Goal: Navigation & Orientation: Find specific page/section

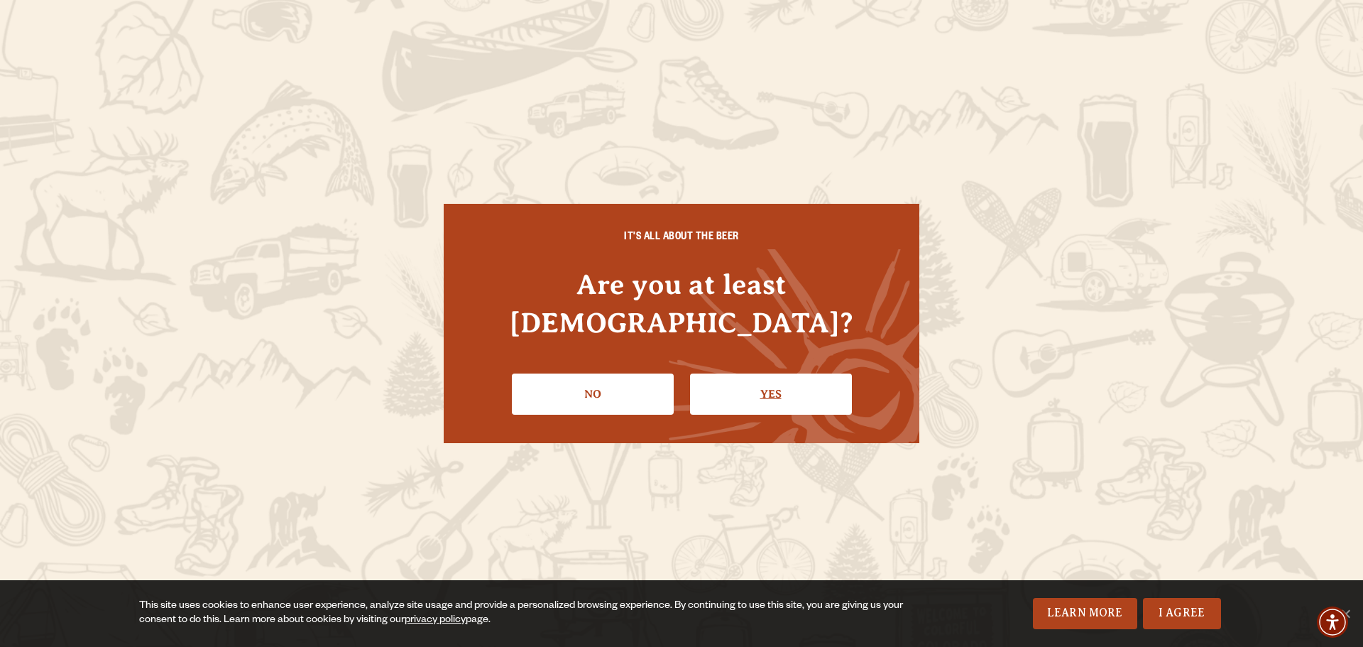
click at [783, 373] on link "Yes" at bounding box center [771, 393] width 162 height 41
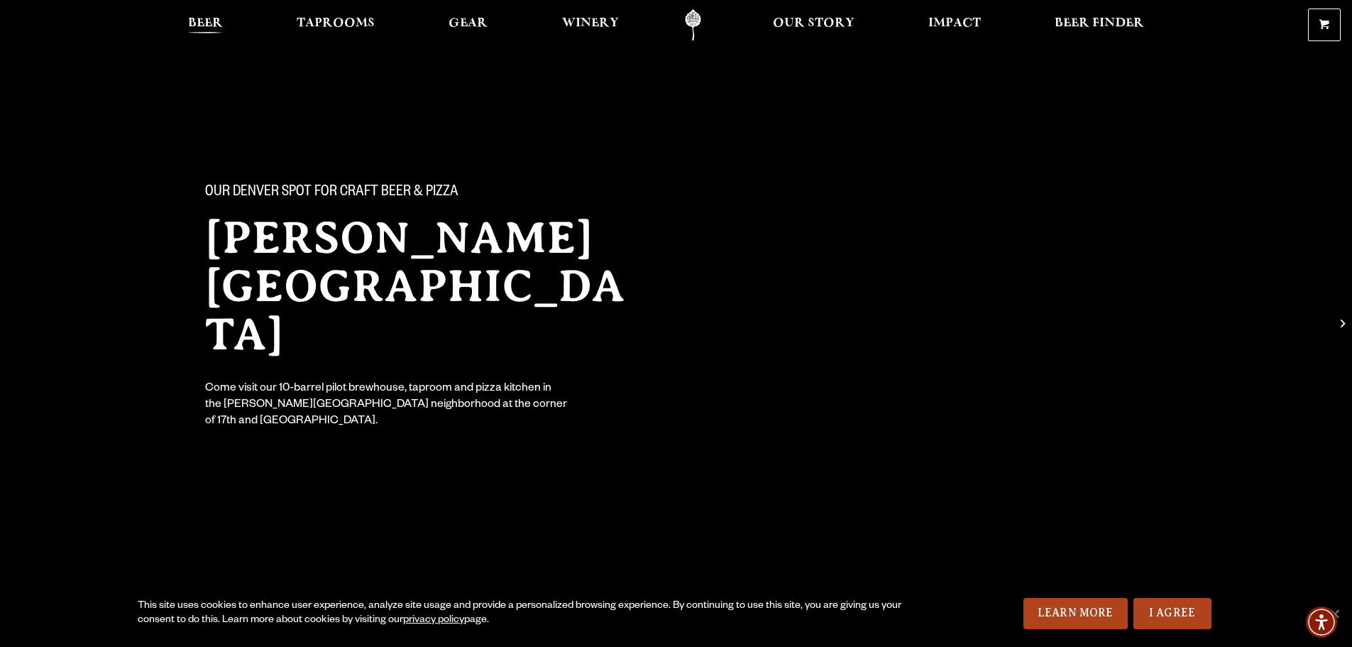
click at [207, 20] on span "Beer" at bounding box center [205, 23] width 35 height 11
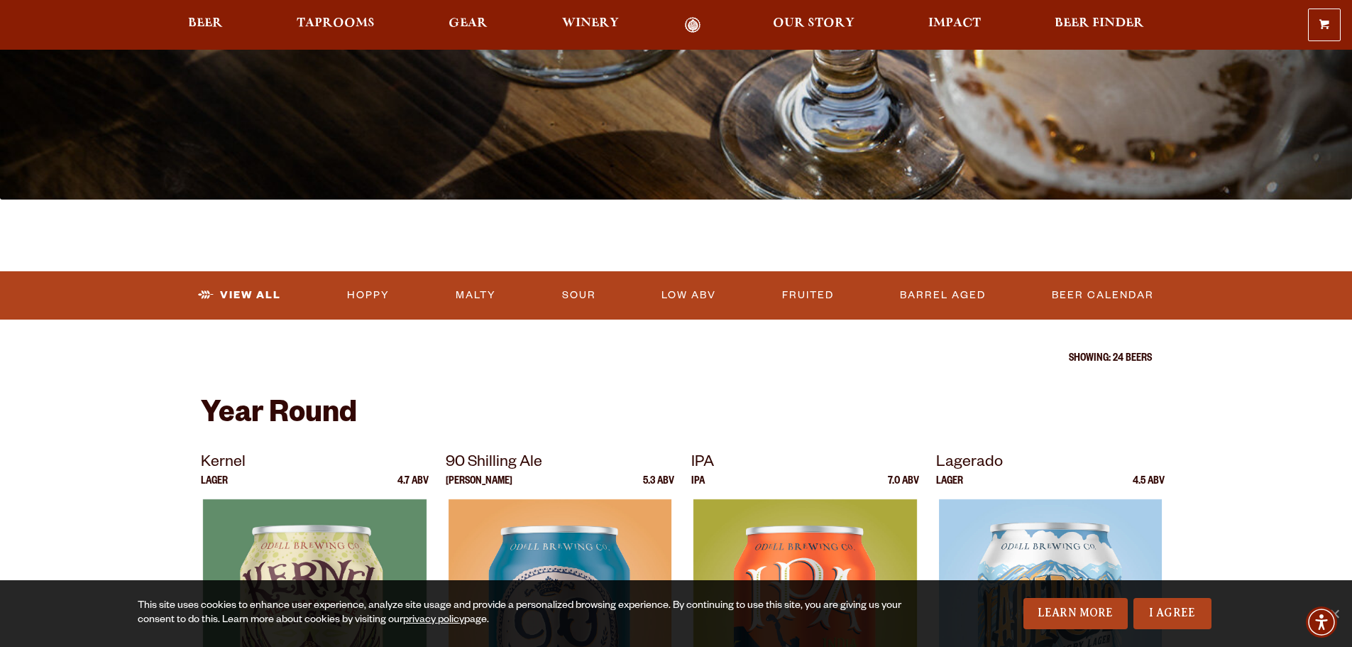
scroll to position [261, 0]
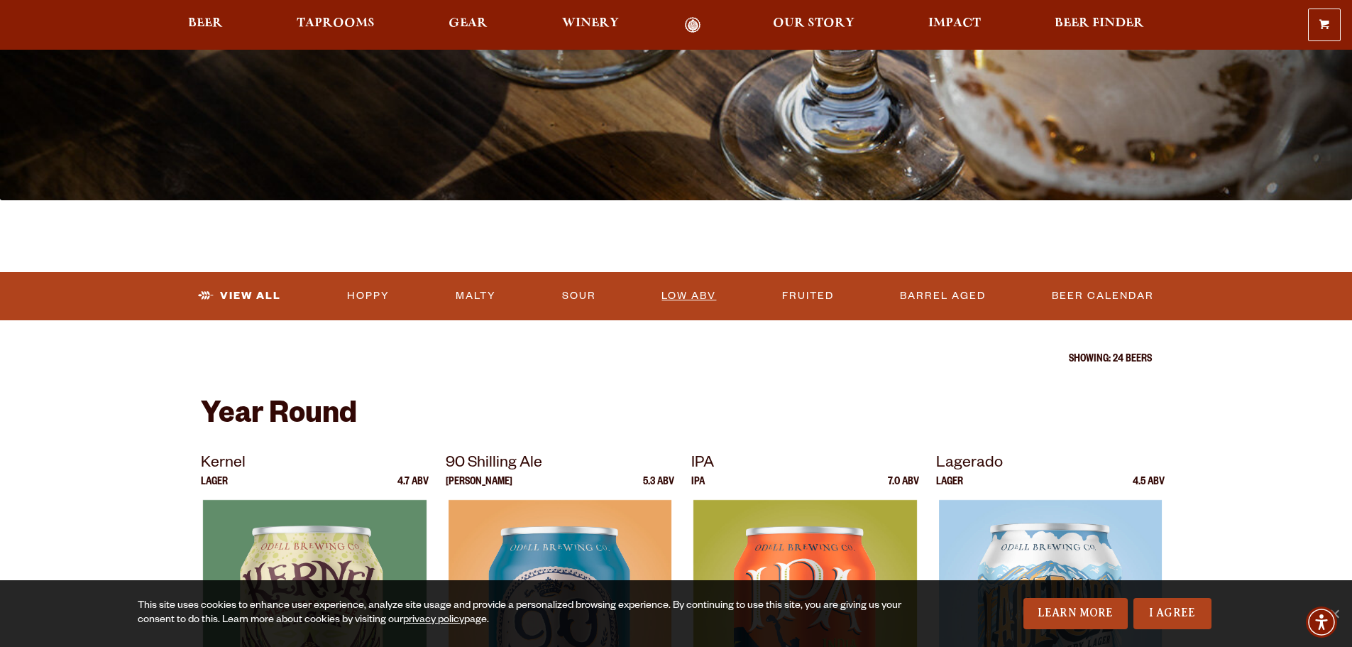
click at [709, 291] on link "Low ABV" at bounding box center [689, 296] width 66 height 33
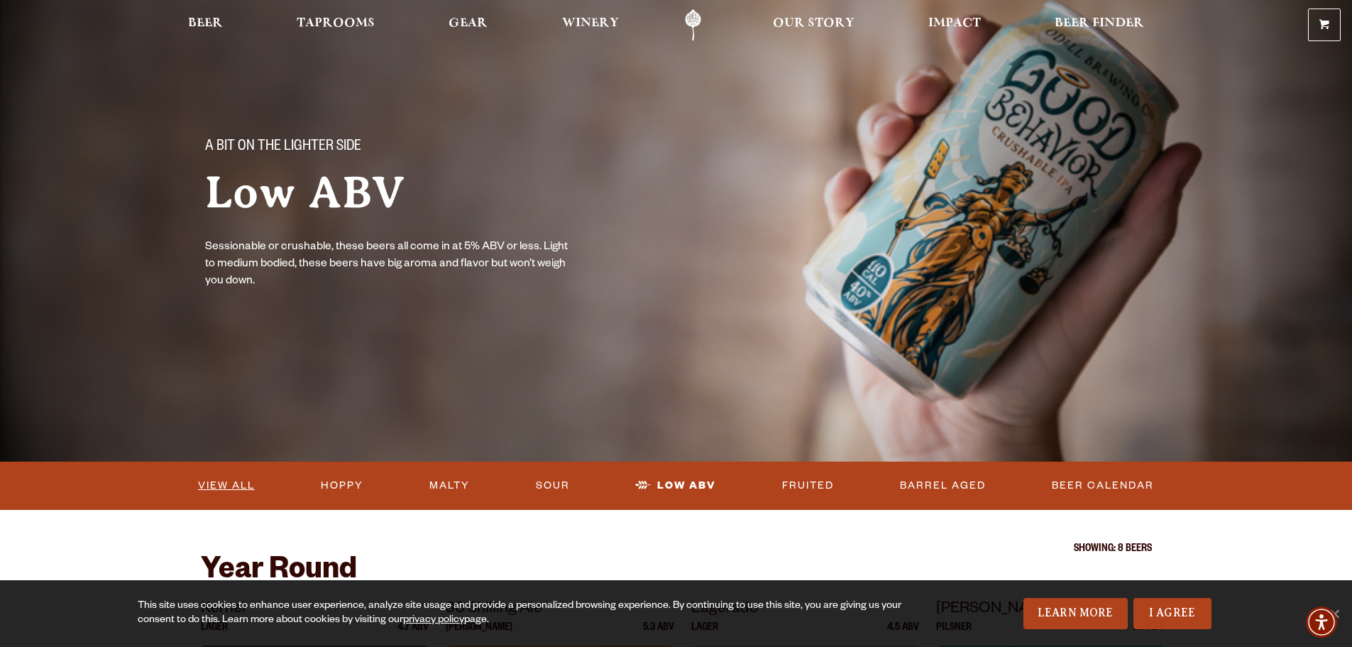
click at [214, 483] on link "View All" at bounding box center [226, 485] width 68 height 33
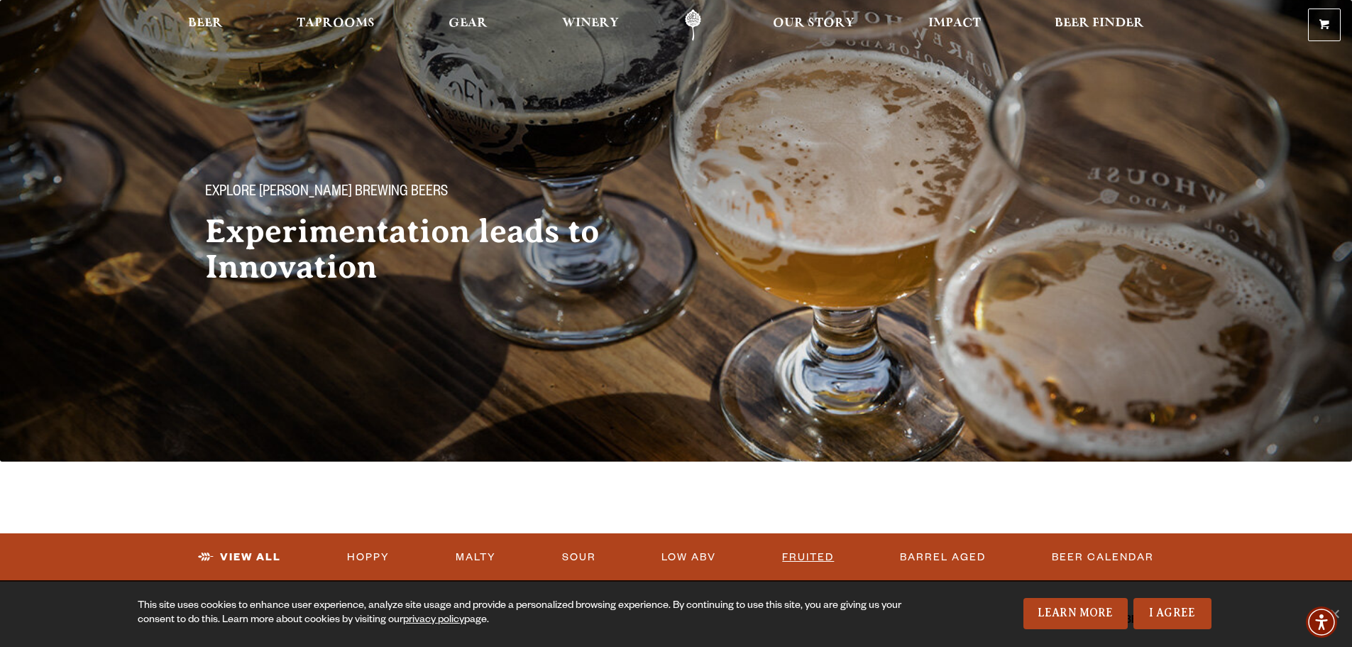
click at [798, 554] on link "Fruited" at bounding box center [807, 557] width 63 height 33
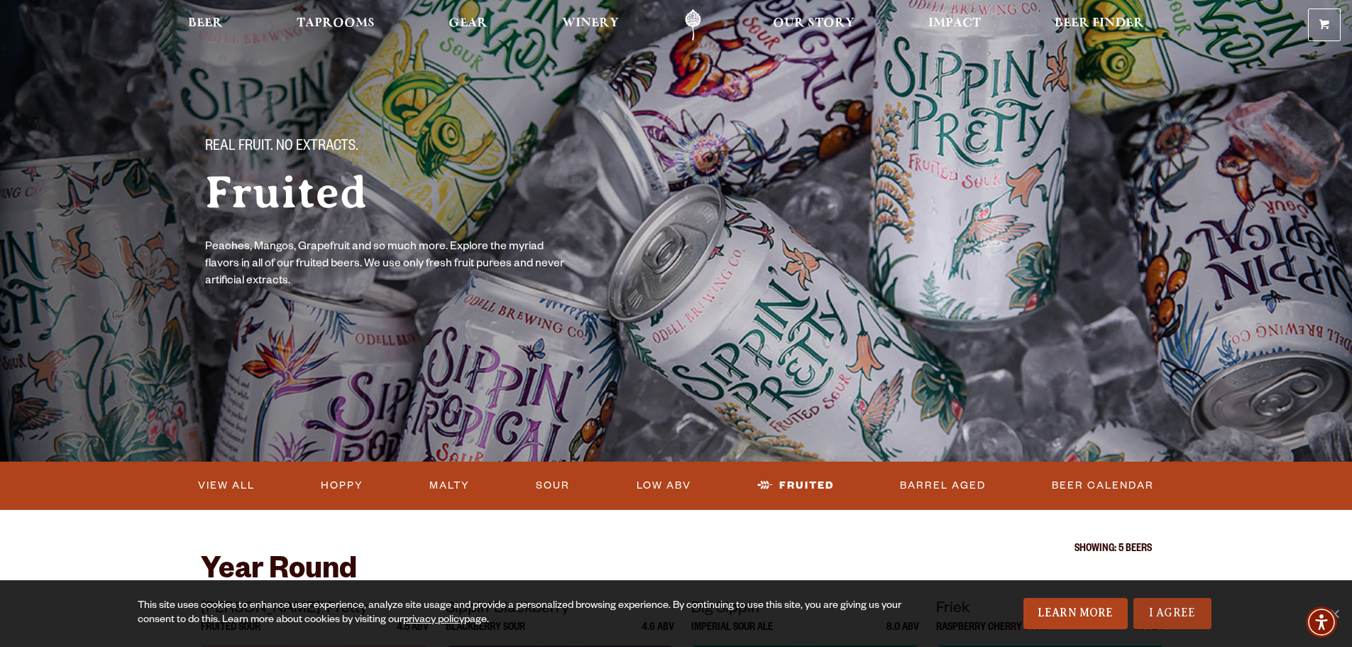
click at [1172, 608] on link "I Agree" at bounding box center [1172, 613] width 78 height 31
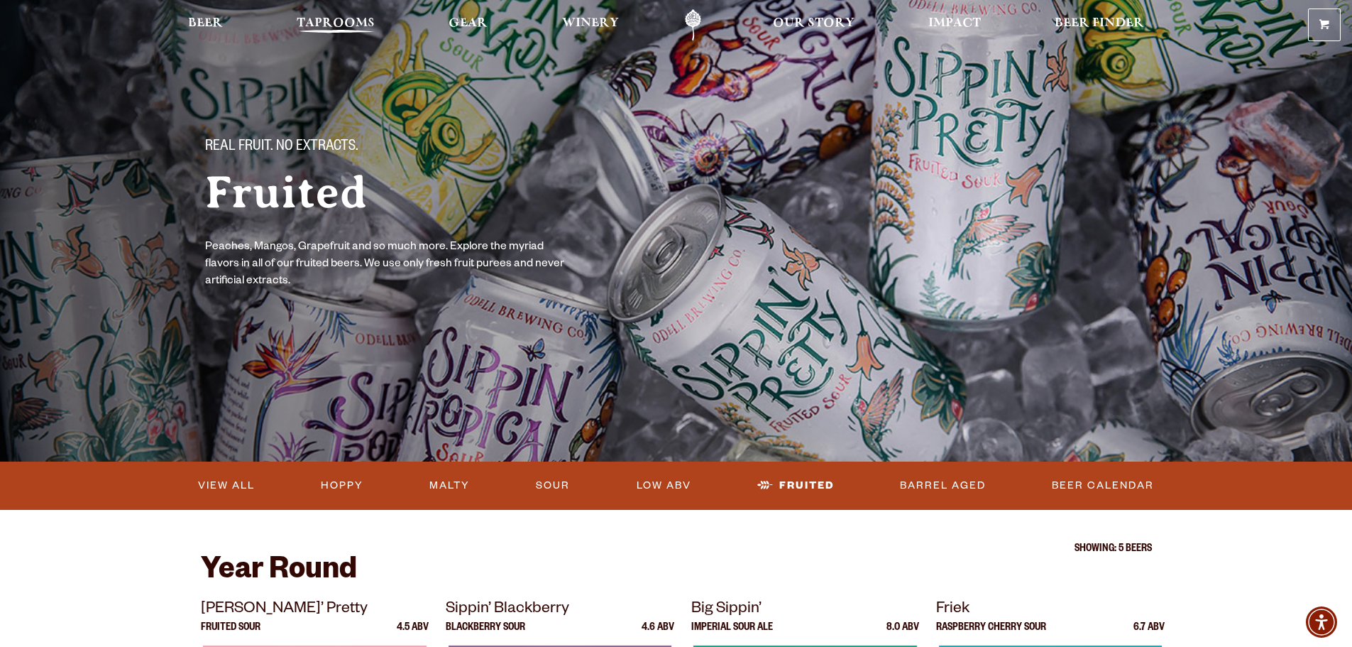
click at [352, 18] on span "Taprooms" at bounding box center [336, 23] width 78 height 11
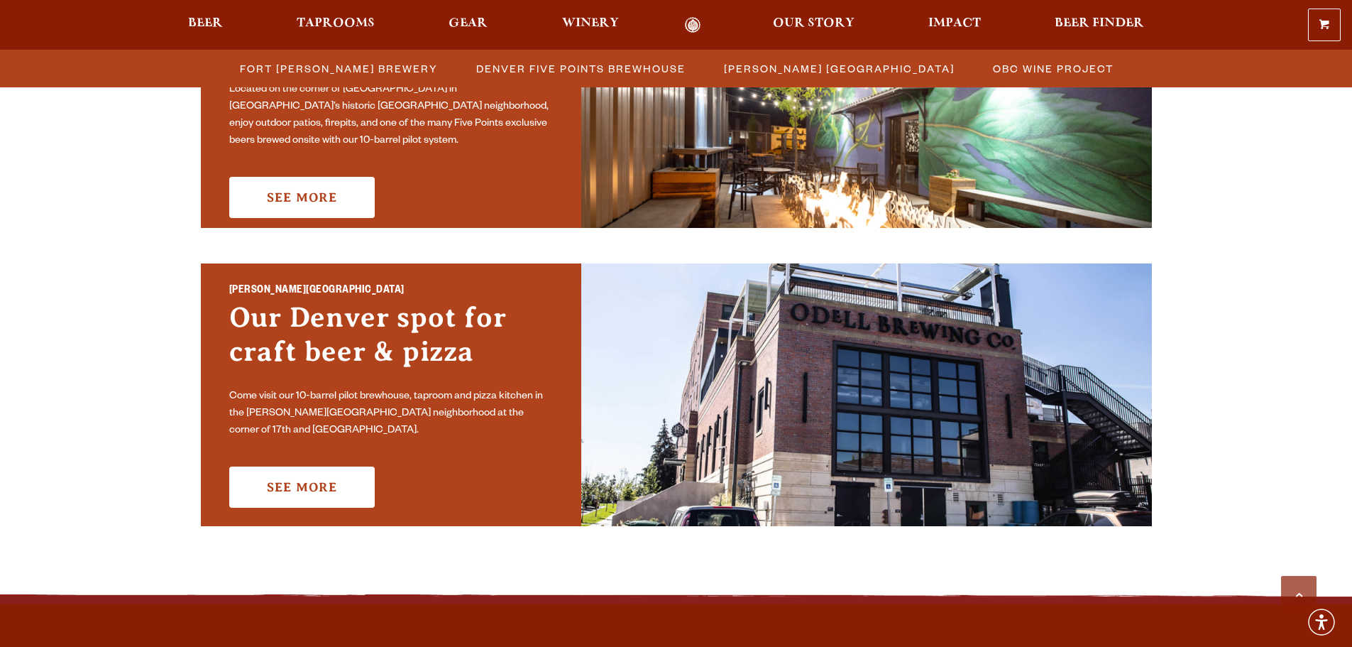
scroll to position [868, 0]
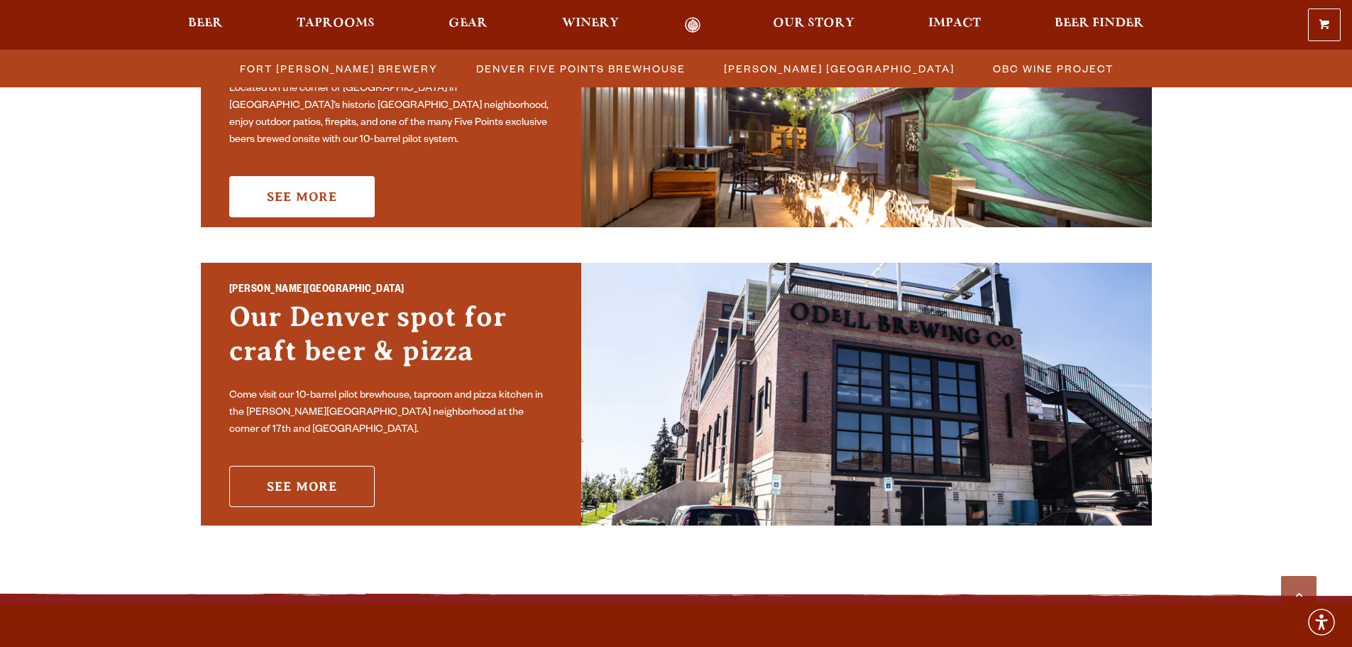
click at [293, 474] on link "See More" at bounding box center [301, 486] width 145 height 41
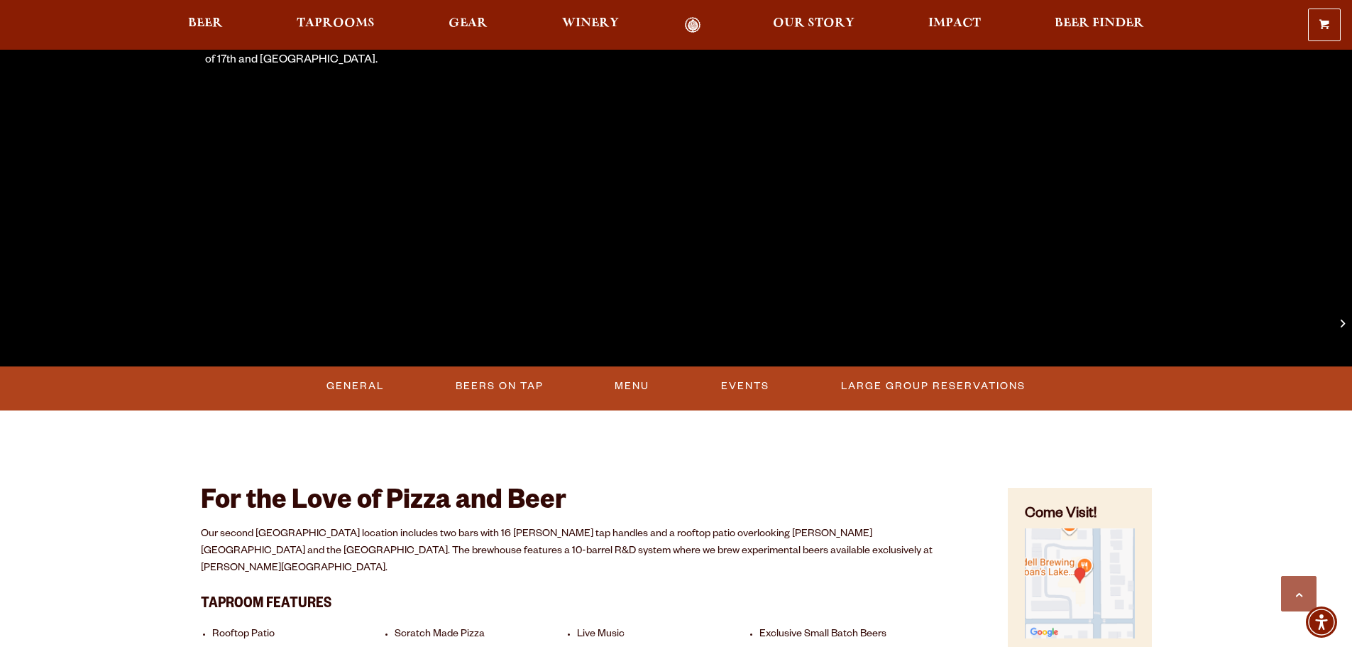
scroll to position [361, 0]
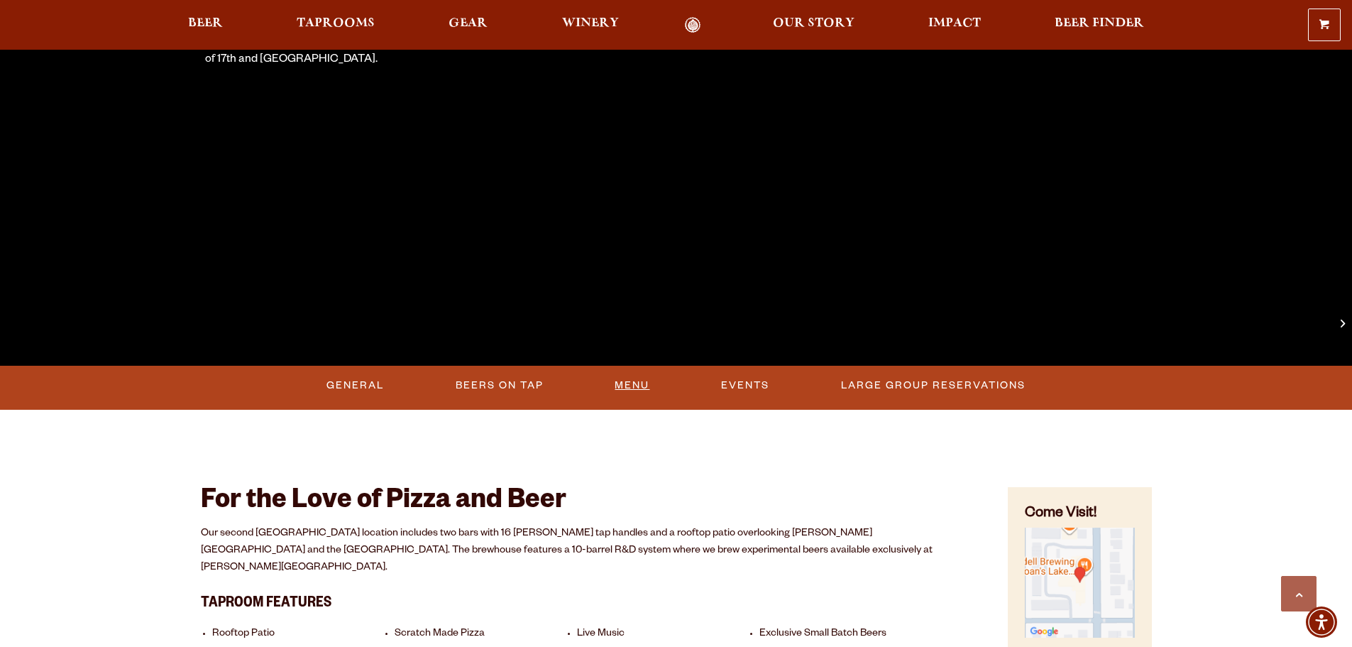
click at [630, 385] on link "Menu" at bounding box center [632, 385] width 46 height 33
